Goal: Information Seeking & Learning: Learn about a topic

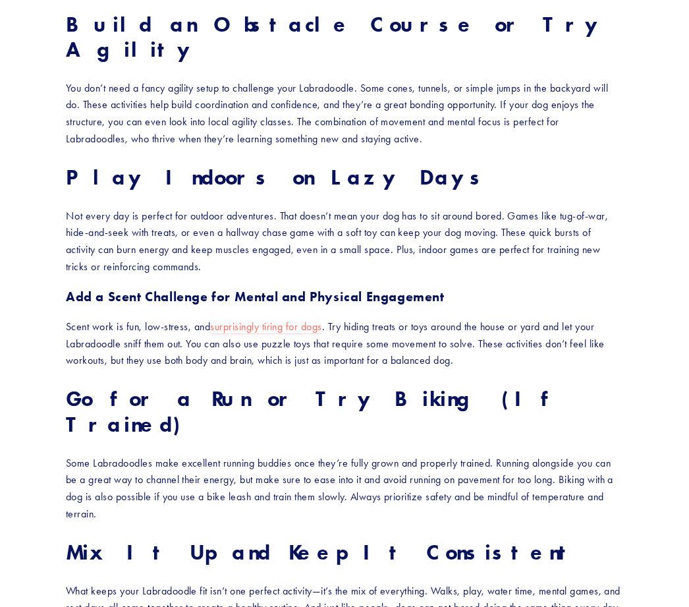
scroll to position [1399, 0]
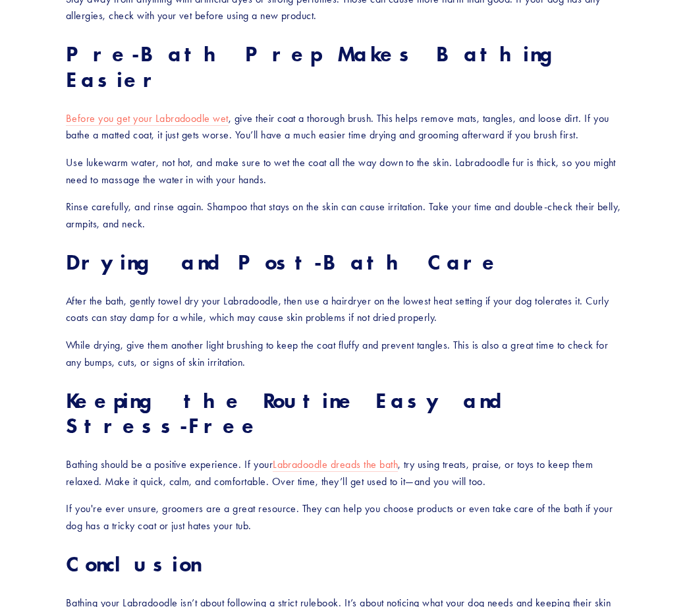
scroll to position [1279, 0]
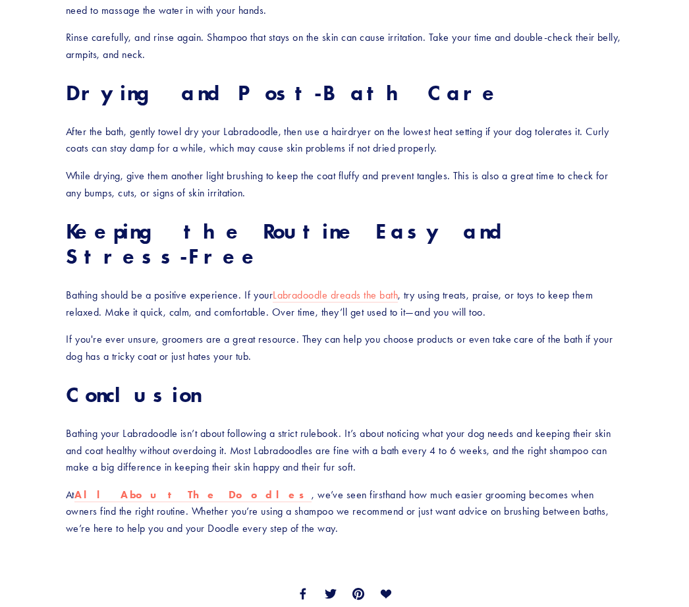
scroll to position [1451, 0]
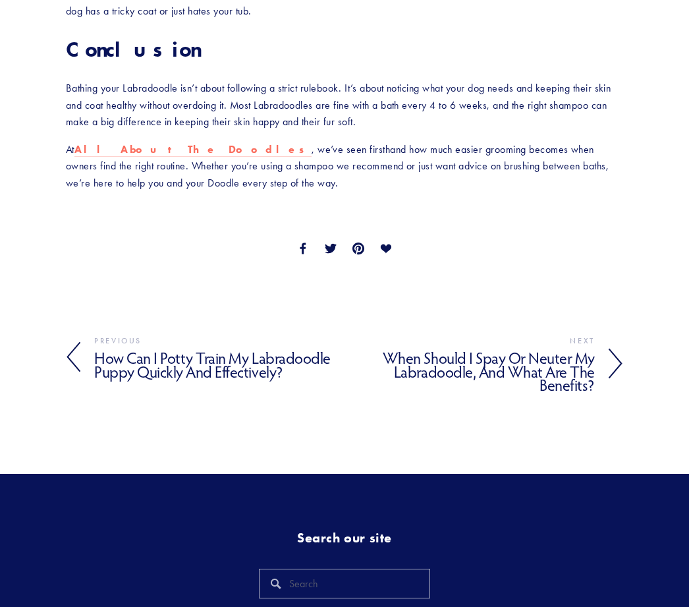
scroll to position [1794, 0]
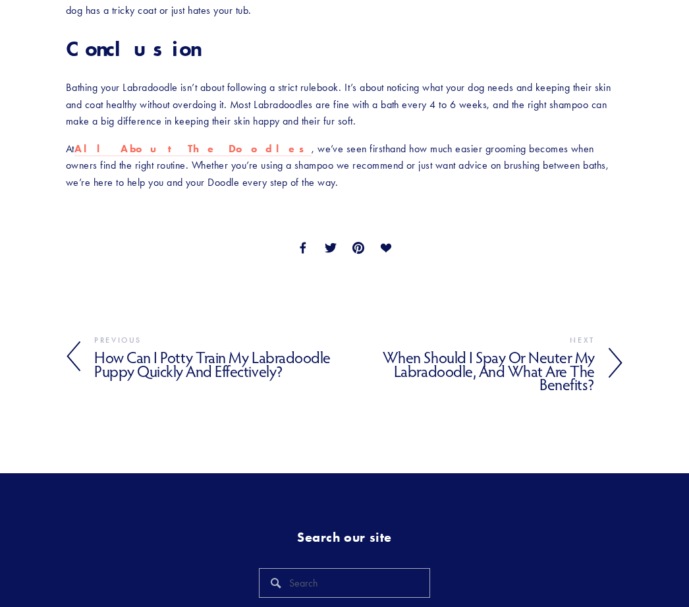
click at [90, 334] on link "Previous How Can I Potty Train My Labradoodle Puppy Quickly and Effectively? Ro…" at bounding box center [205, 358] width 279 height 48
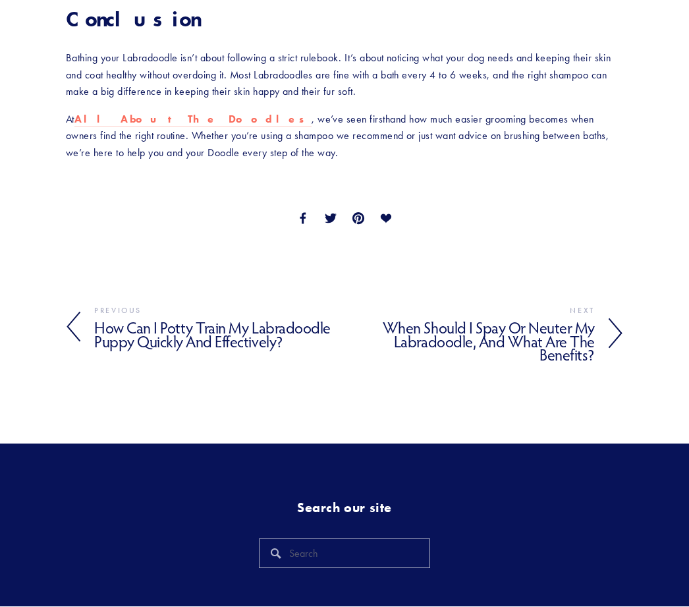
click at [613, 318] on icon at bounding box center [615, 334] width 15 height 32
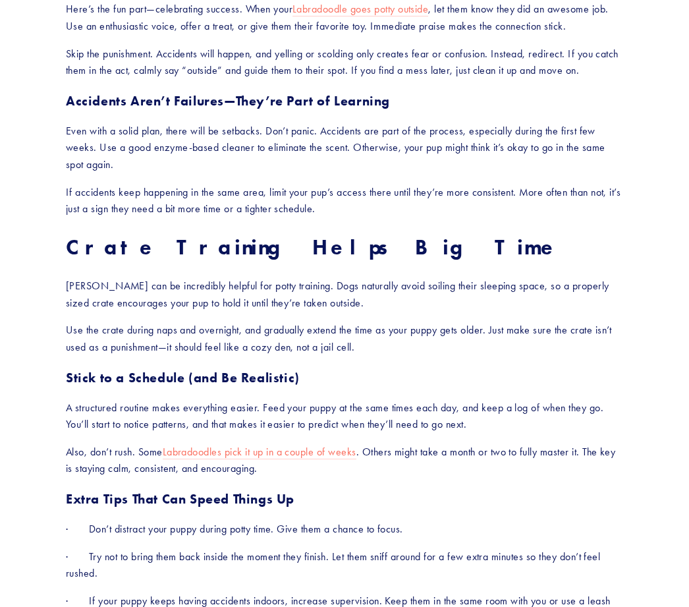
scroll to position [1103, 0]
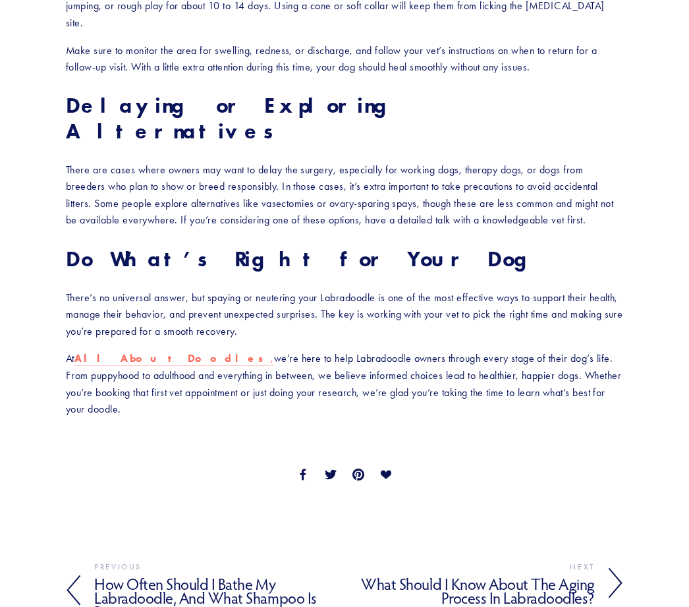
scroll to position [1664, 0]
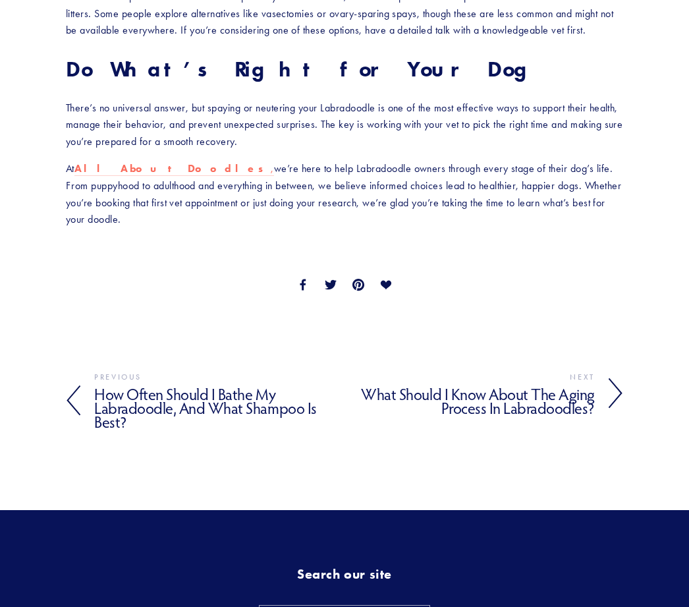
scroll to position [1851, 0]
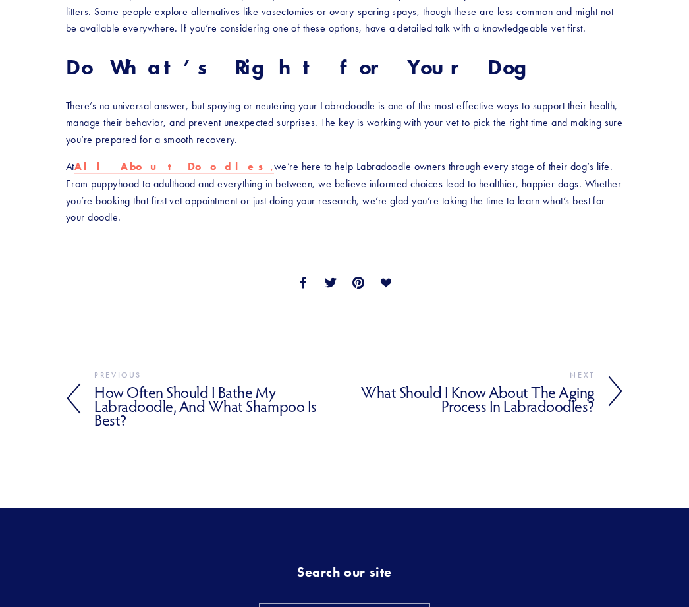
click at [614, 376] on icon at bounding box center [615, 392] width 15 height 32
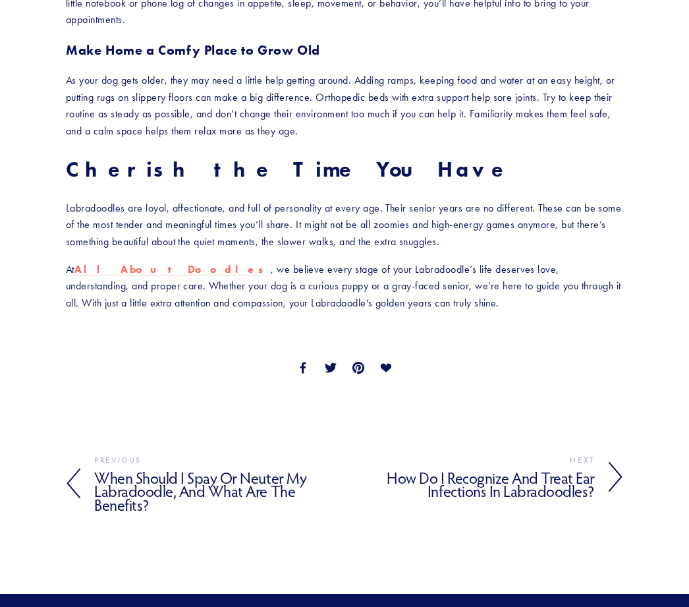
scroll to position [1594, 0]
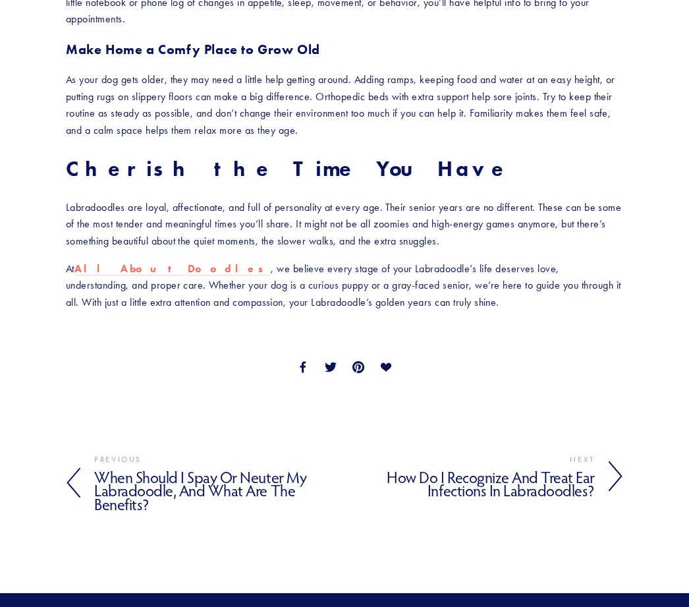
click at [620, 461] on icon at bounding box center [615, 477] width 15 height 32
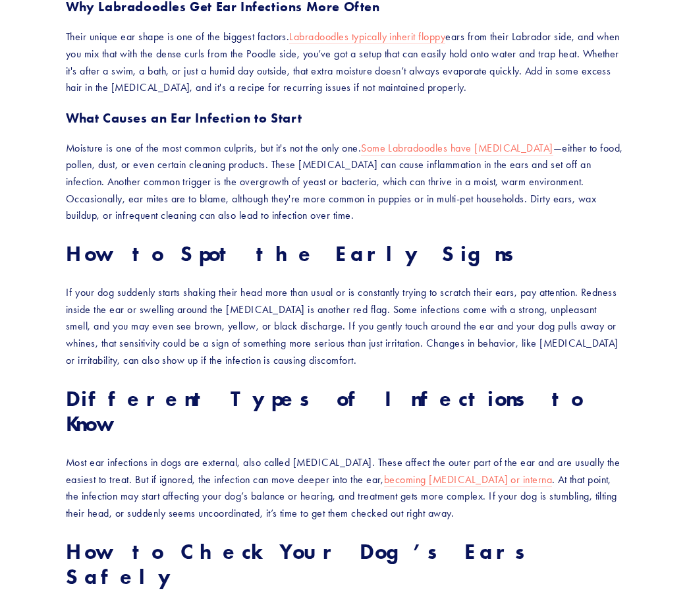
scroll to position [656, 0]
click at [637, 473] on section "How Do I Recognize and Treat Ear Infections in Labradoodles? If your Labradoodl…" at bounding box center [344, 551] width 689 height 2237
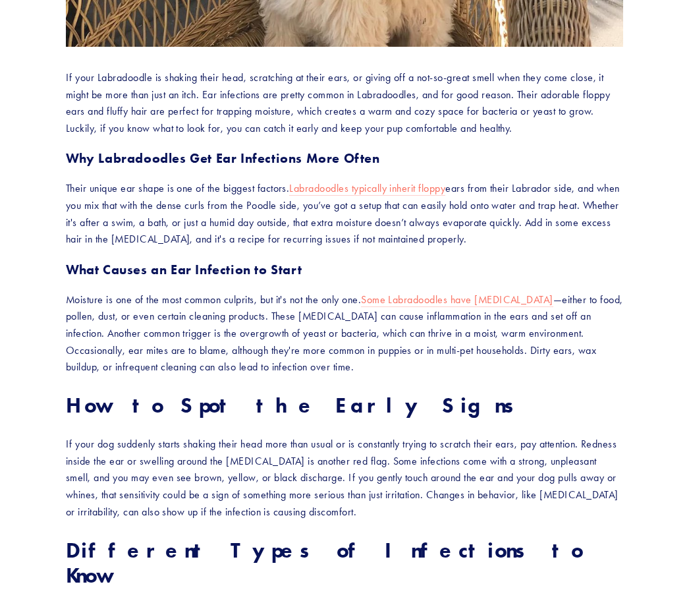
scroll to position [0, 0]
